Goal: Navigation & Orientation: Find specific page/section

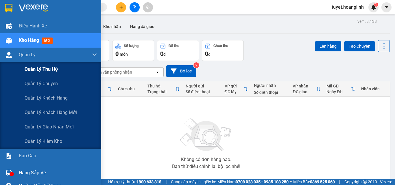
click at [48, 67] on span "Quản lý thu hộ" at bounding box center [41, 69] width 33 height 7
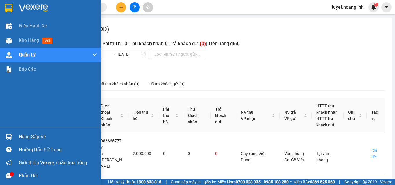
click at [13, 8] on div at bounding box center [9, 8] width 10 height 10
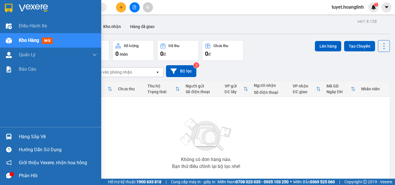
click at [53, 41] on span "mới" at bounding box center [47, 41] width 11 height 6
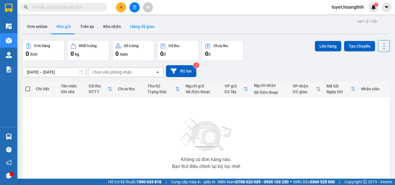
click at [147, 30] on button "Hàng đã giao" at bounding box center [143, 27] width 34 height 14
